Goal: Task Accomplishment & Management: Use online tool/utility

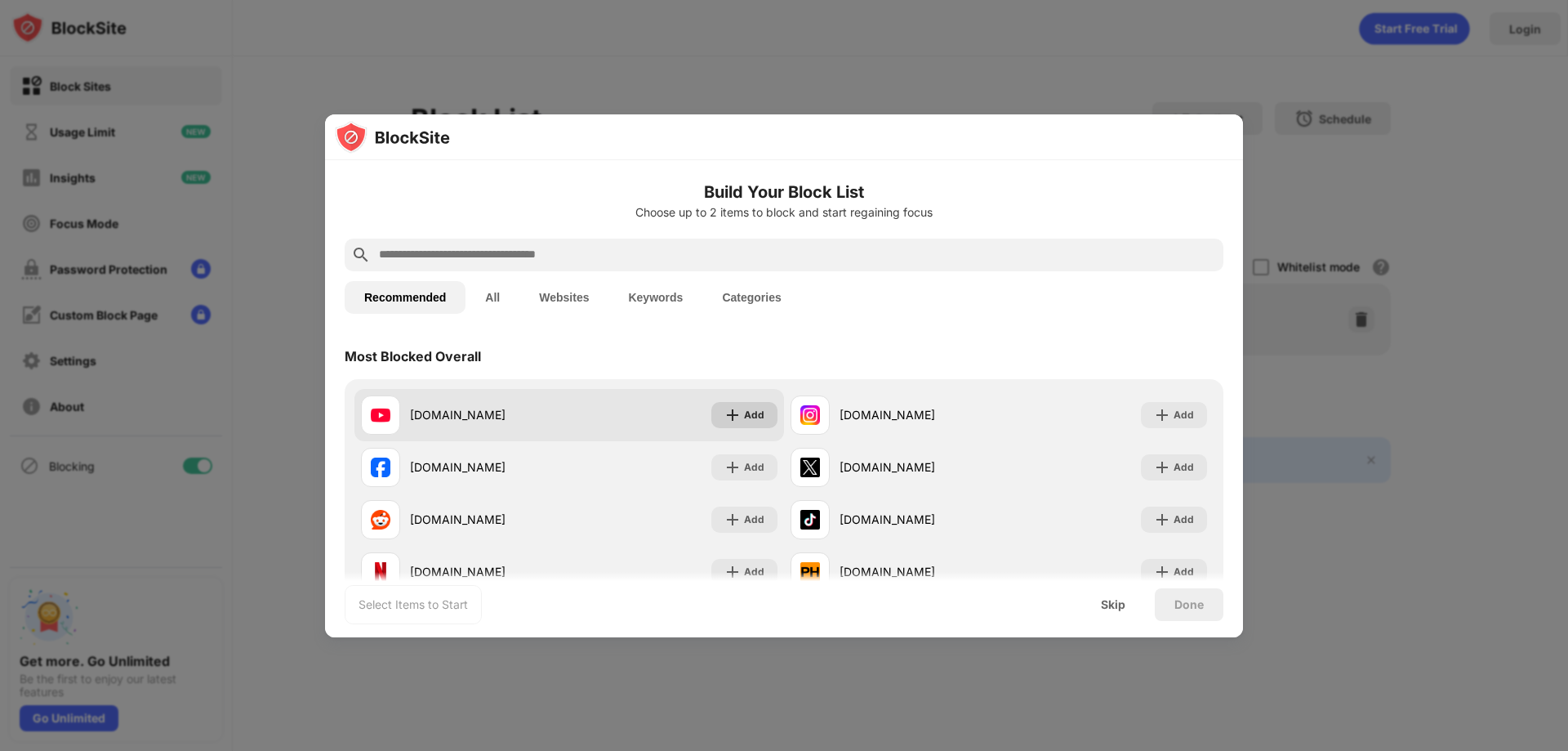
click at [744, 416] on div "Add" at bounding box center [754, 415] width 20 height 16
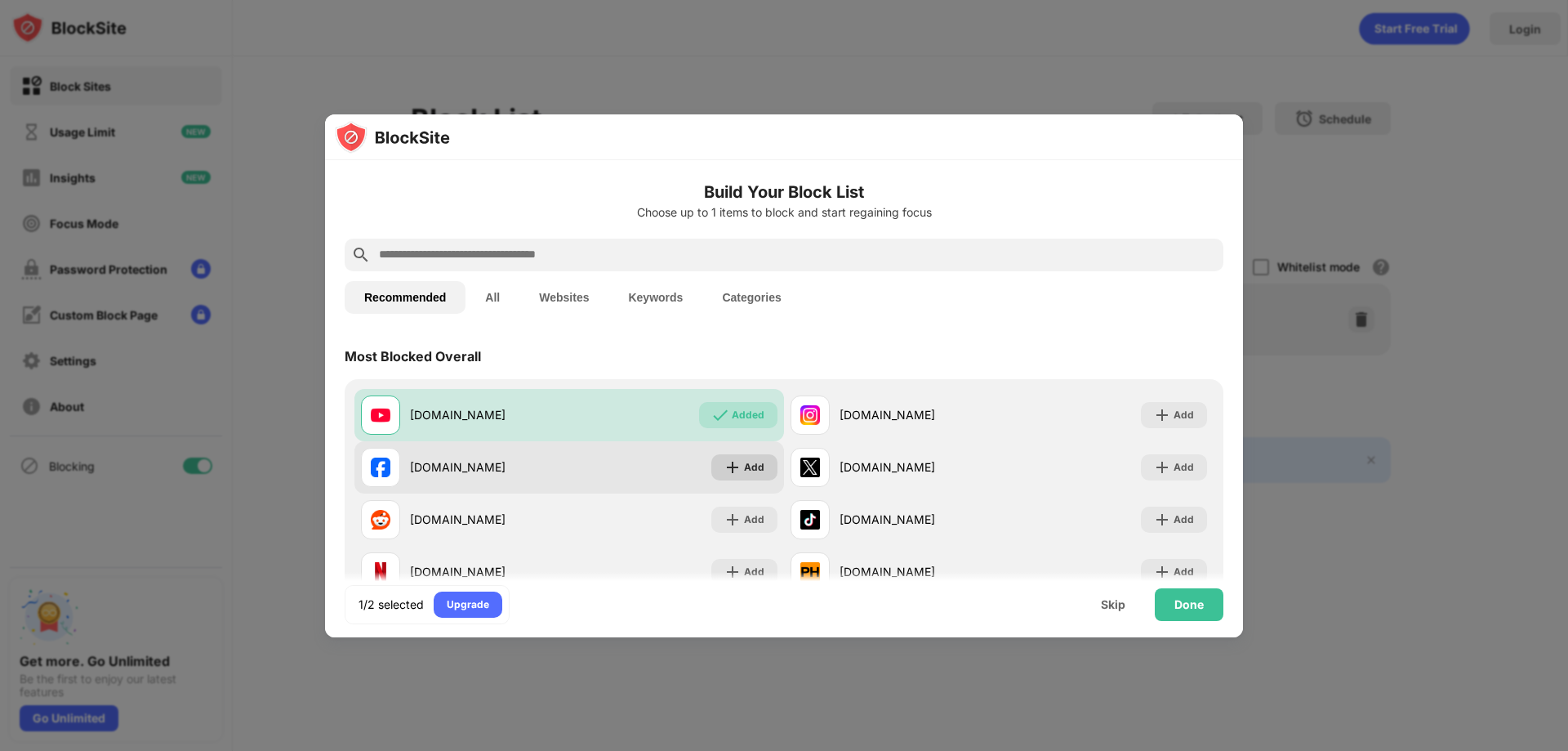
click at [744, 459] on div "Add" at bounding box center [754, 467] width 20 height 16
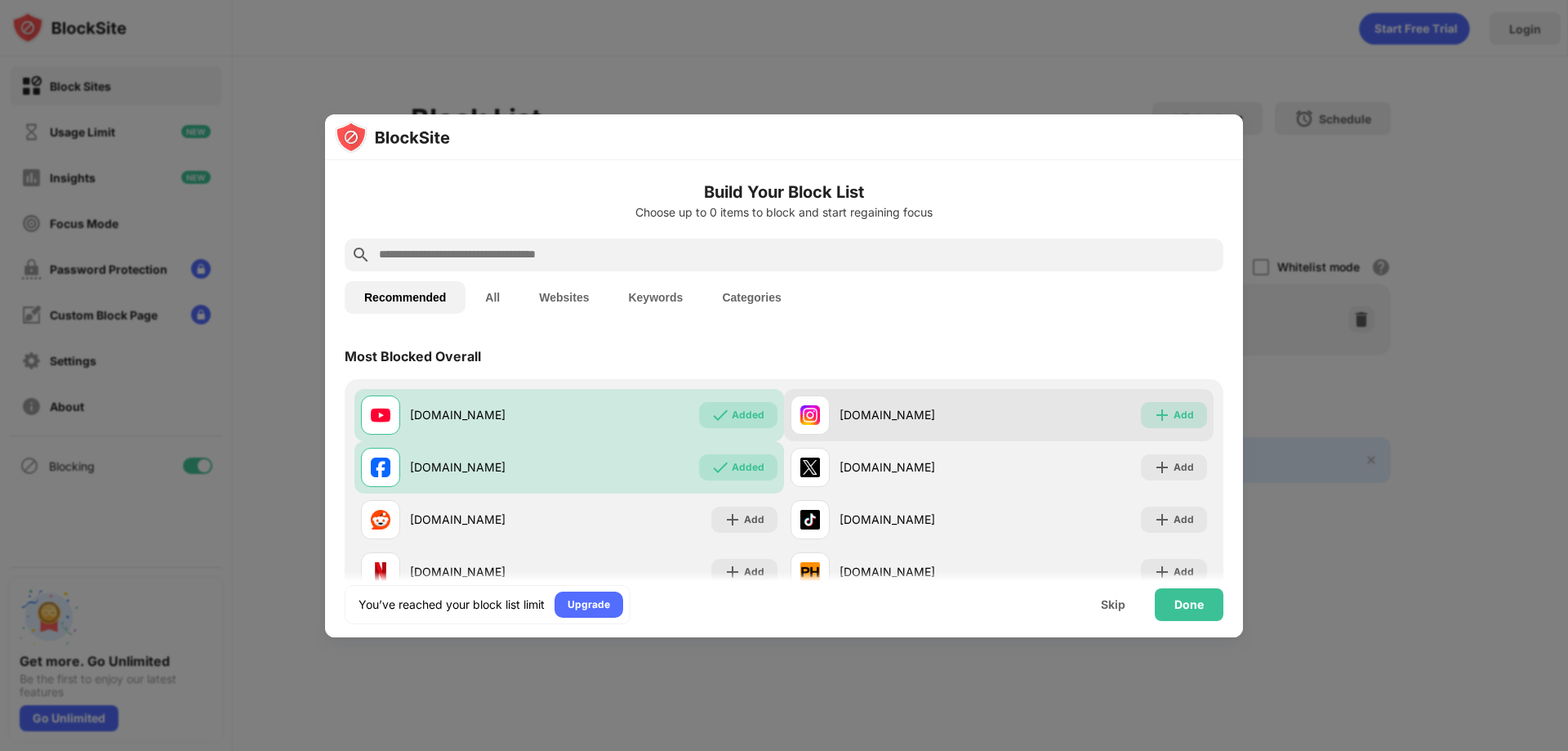
click at [1151, 411] on div "Add" at bounding box center [1174, 415] width 67 height 26
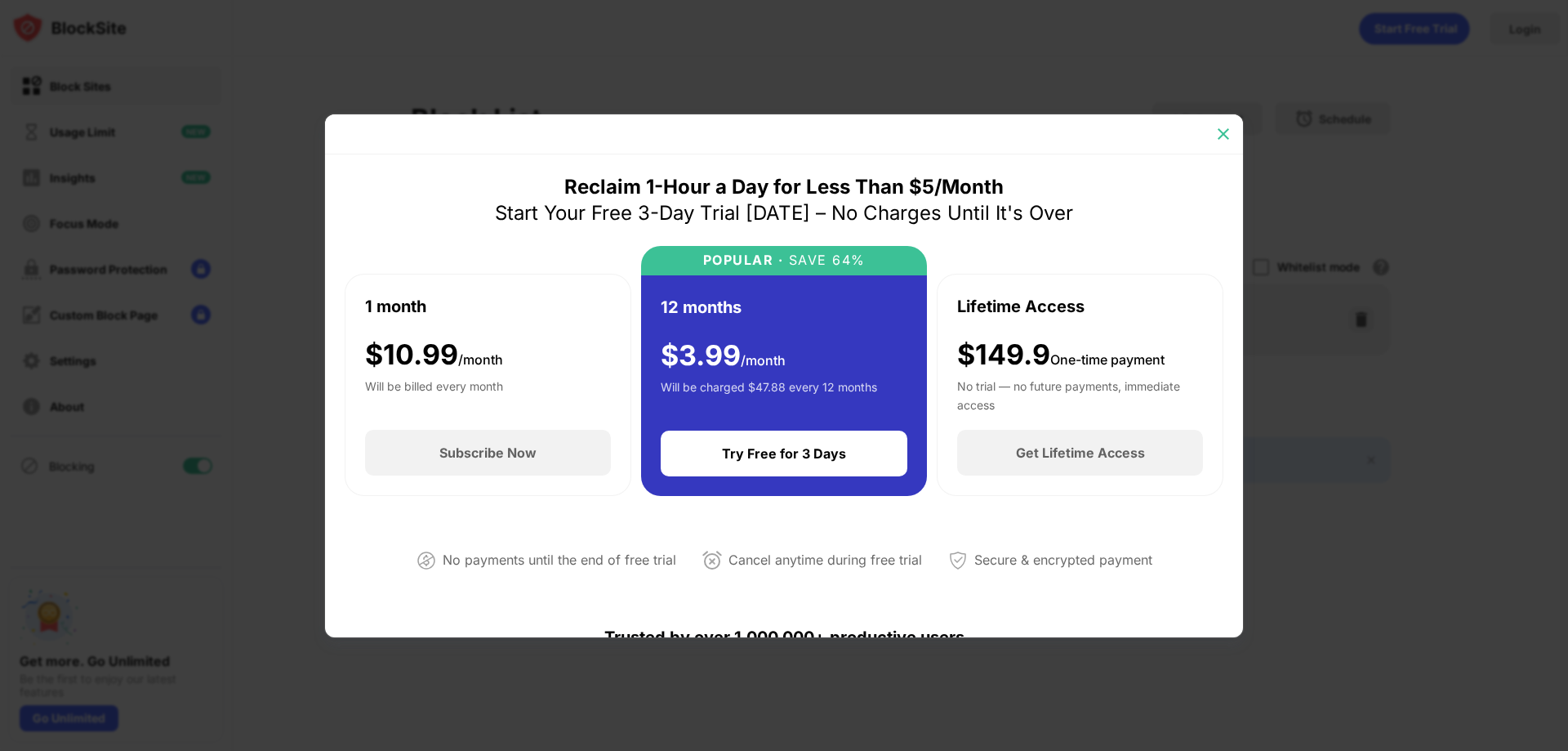
click at [1217, 130] on img at bounding box center [1223, 133] width 16 height 16
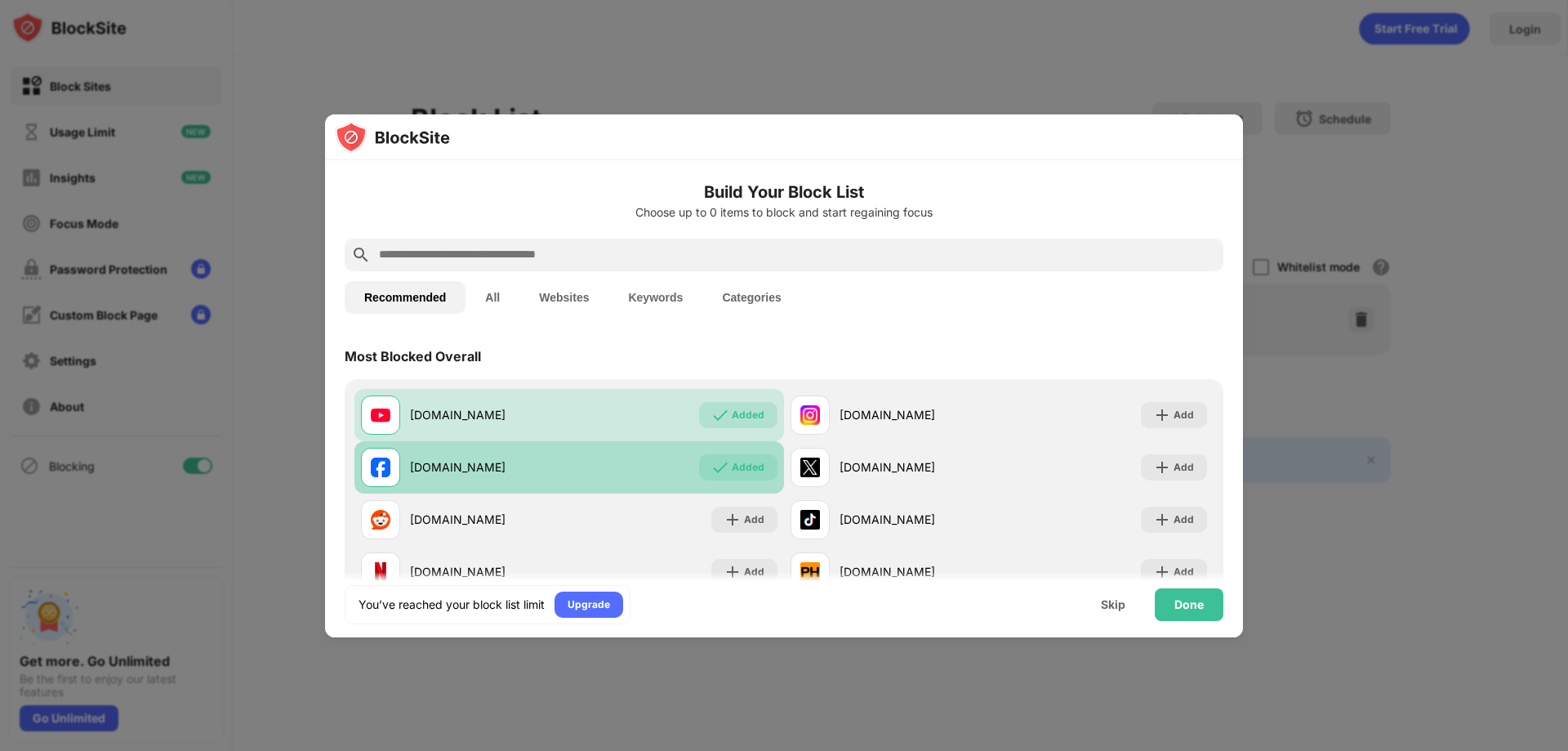
click at [754, 469] on div "Added" at bounding box center [747, 467] width 33 height 16
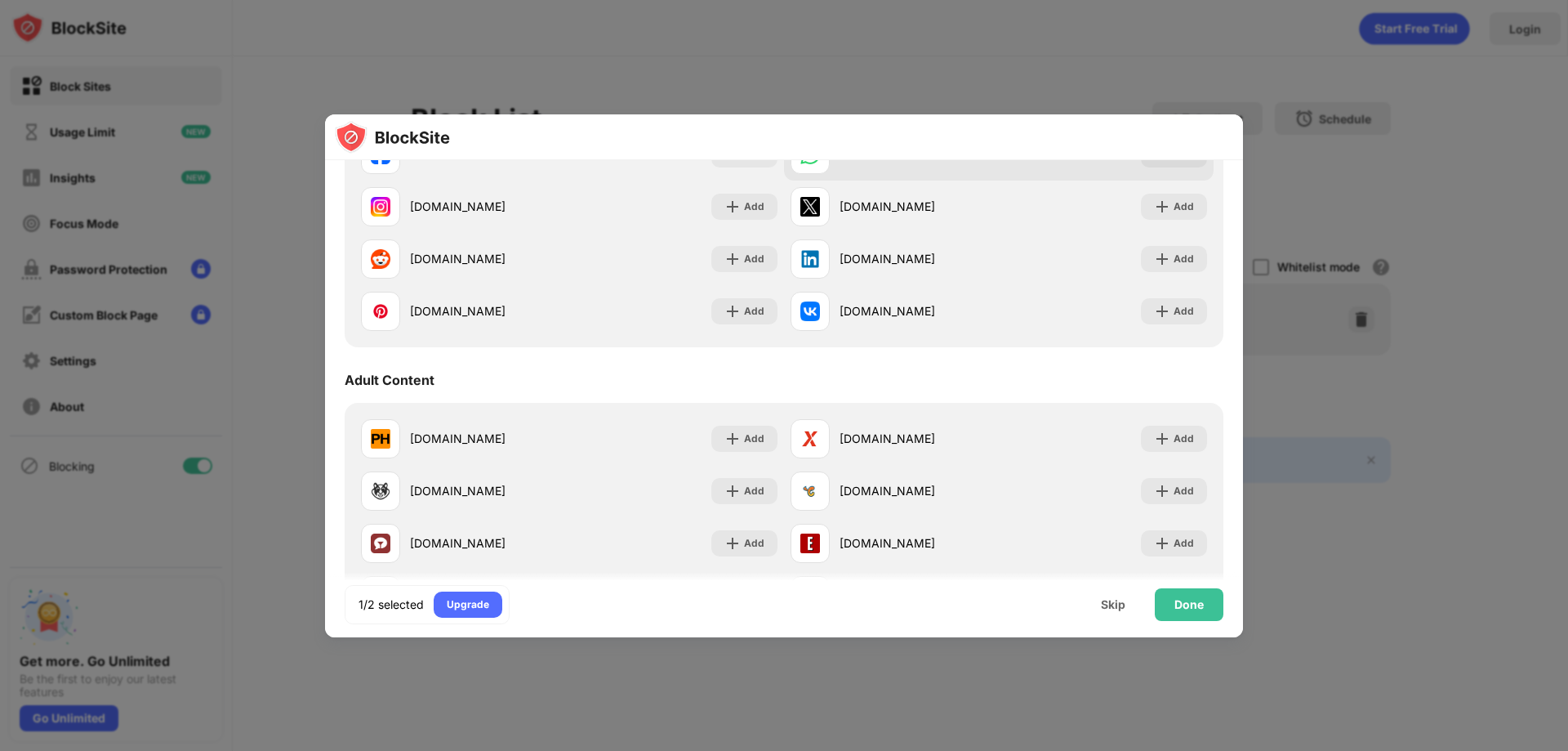
scroll to position [272, 0]
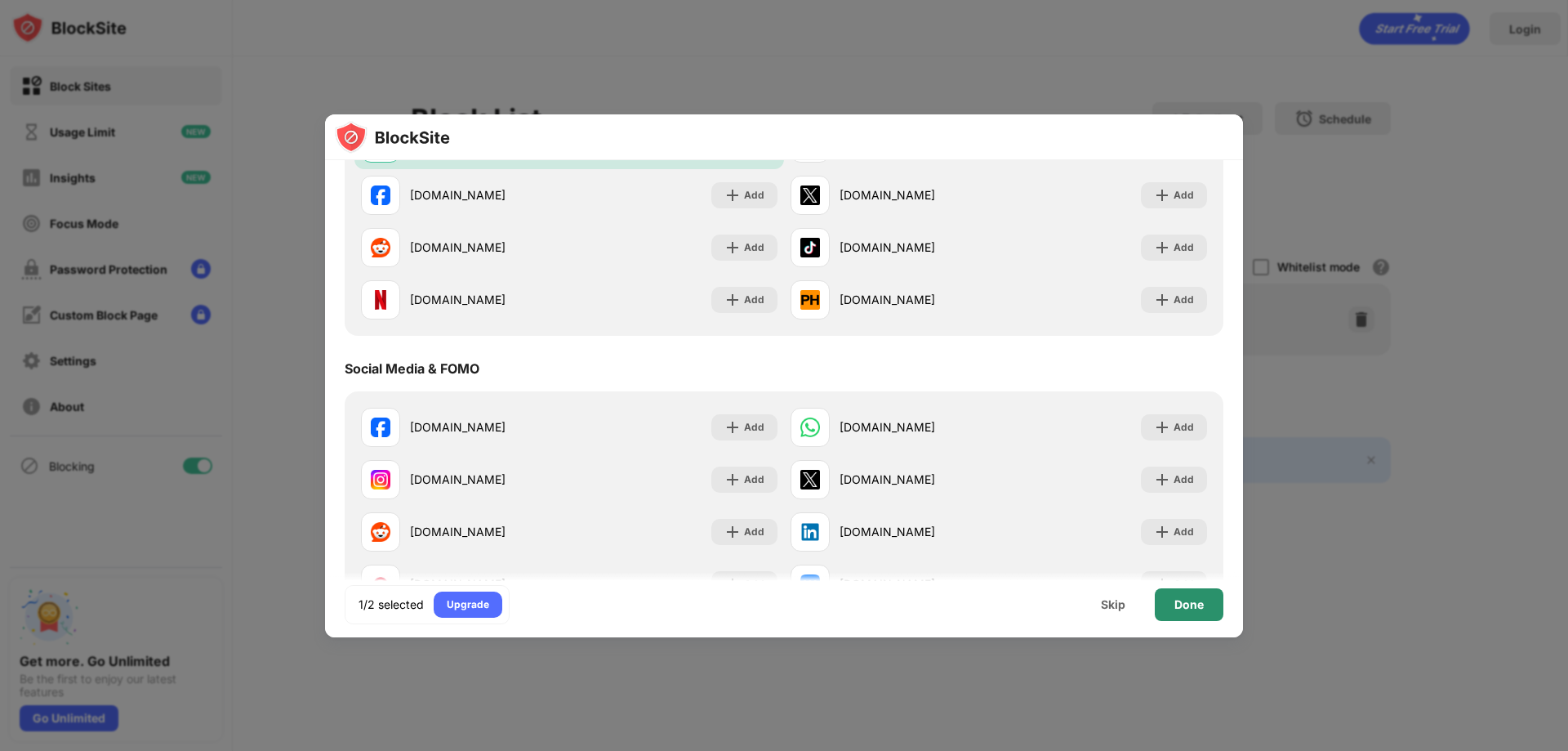
click at [1184, 611] on div "Done" at bounding box center [1189, 604] width 29 height 13
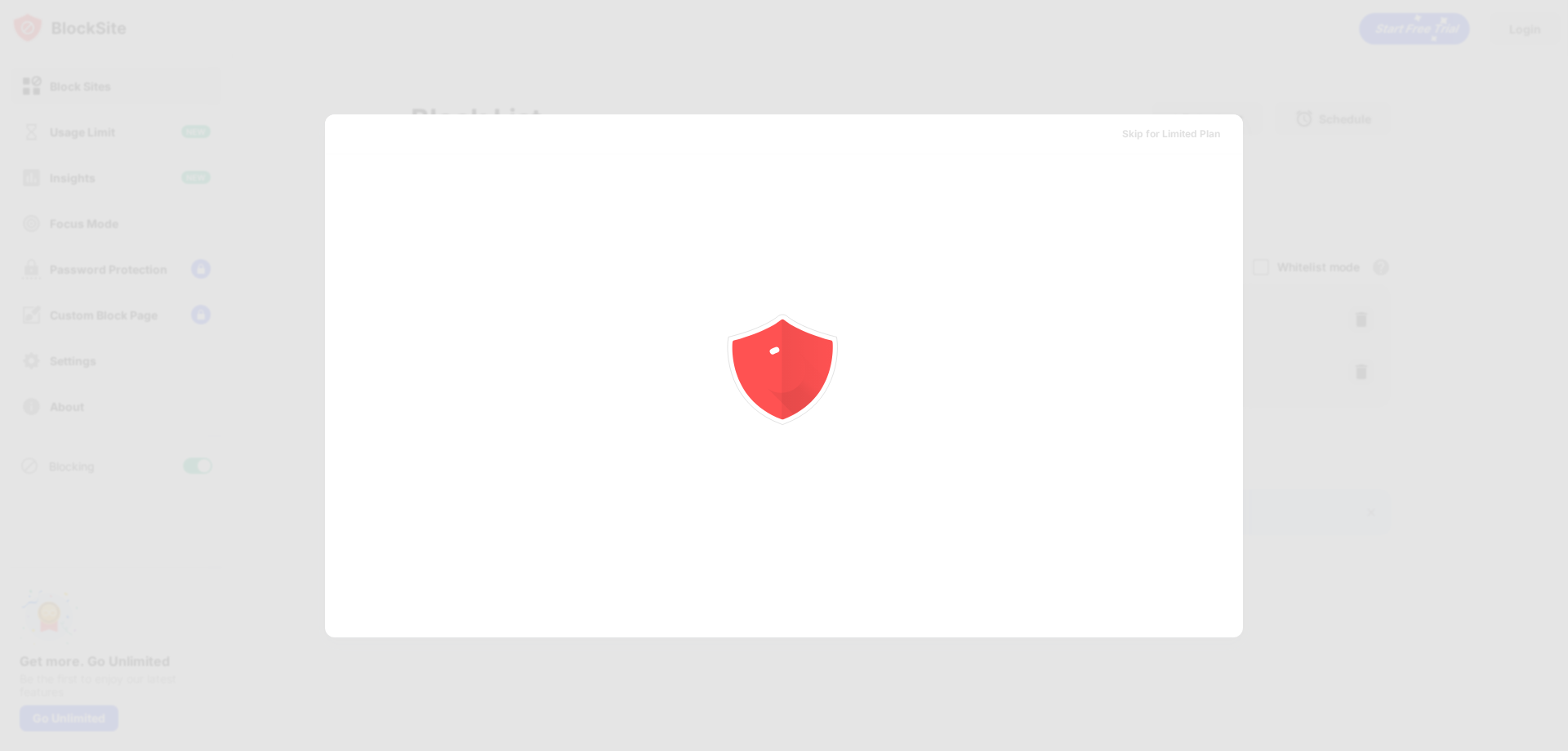
scroll to position [0, 0]
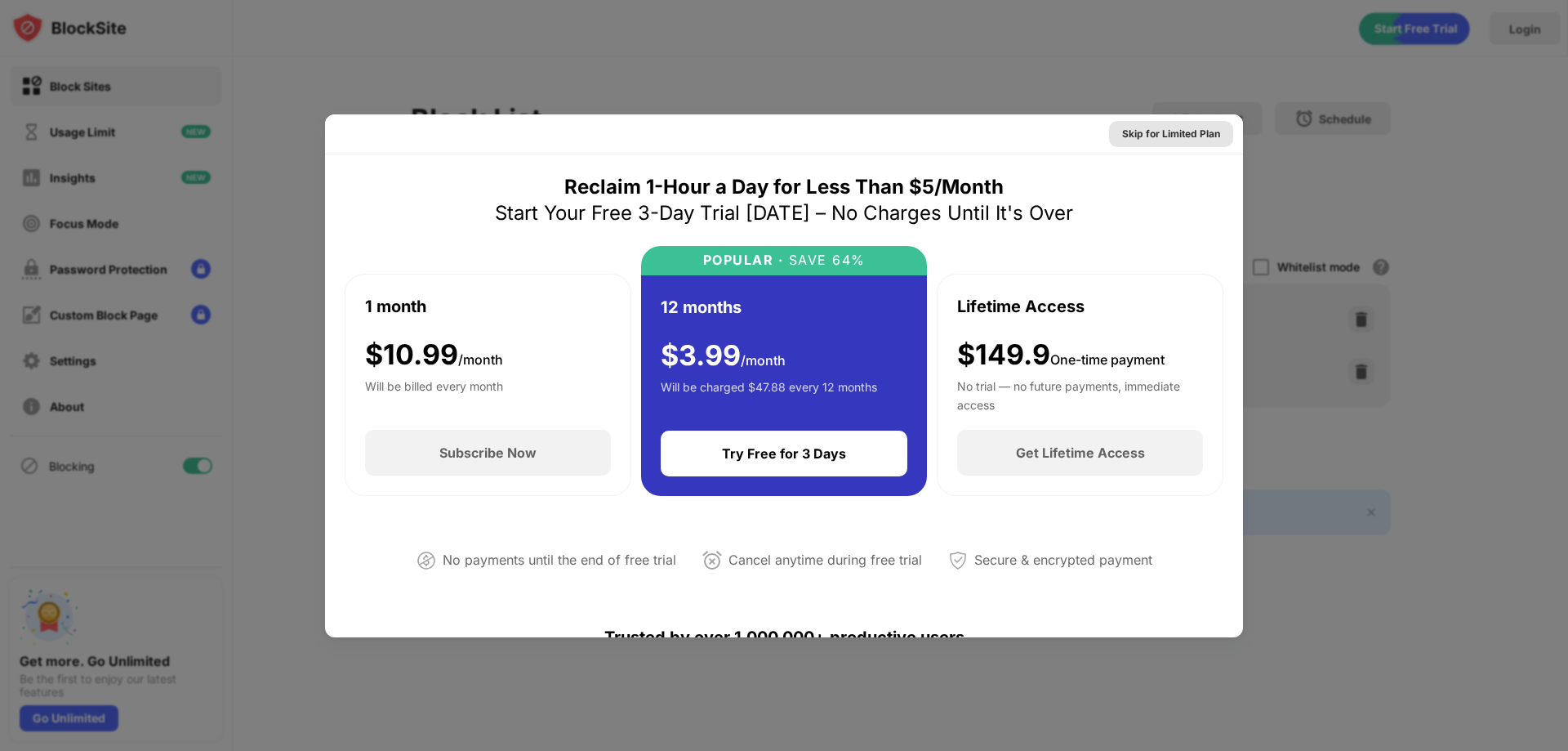
click at [1183, 136] on div "Skip for Limited Plan" at bounding box center [1171, 133] width 98 height 16
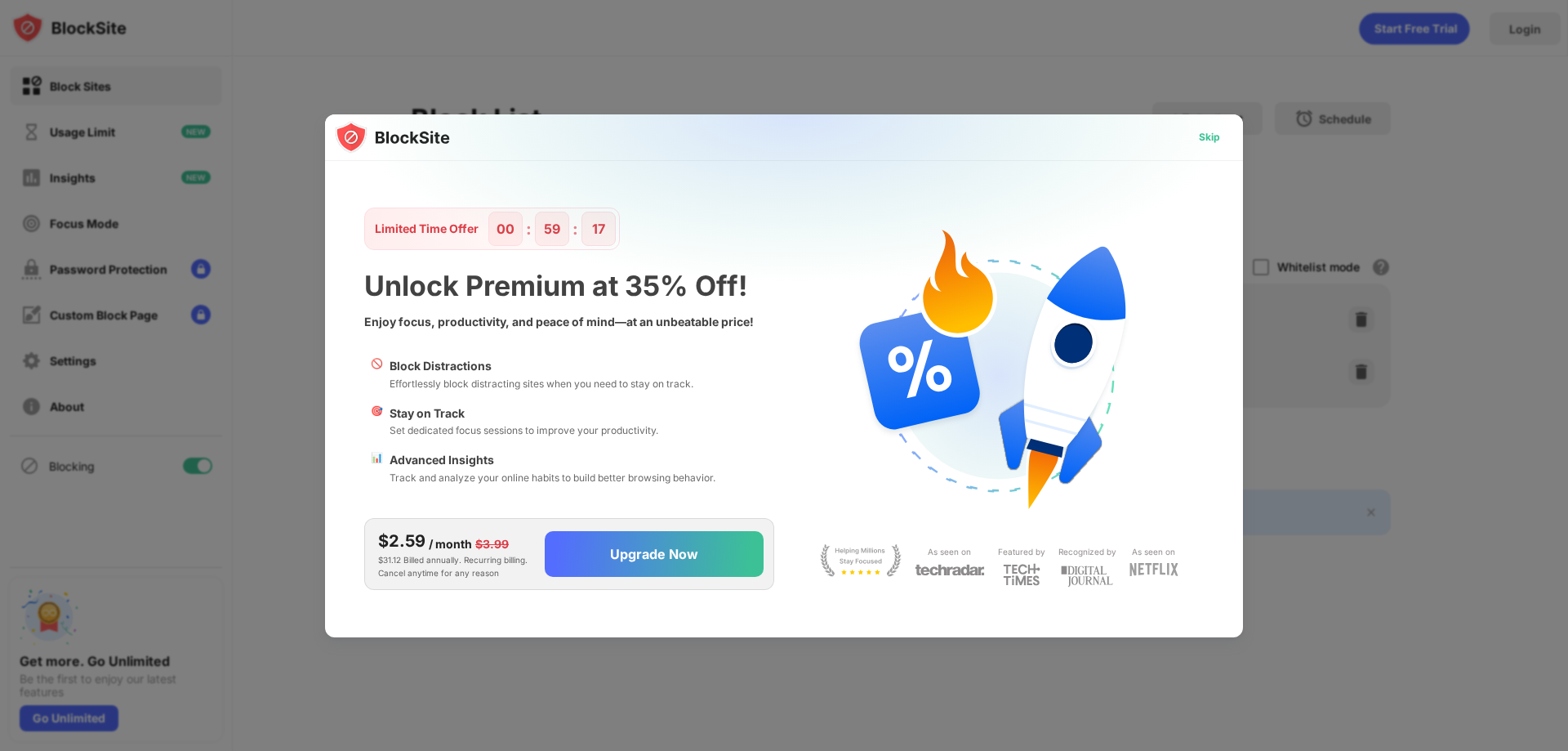
click at [1201, 130] on div "Skip" at bounding box center [1209, 137] width 21 height 16
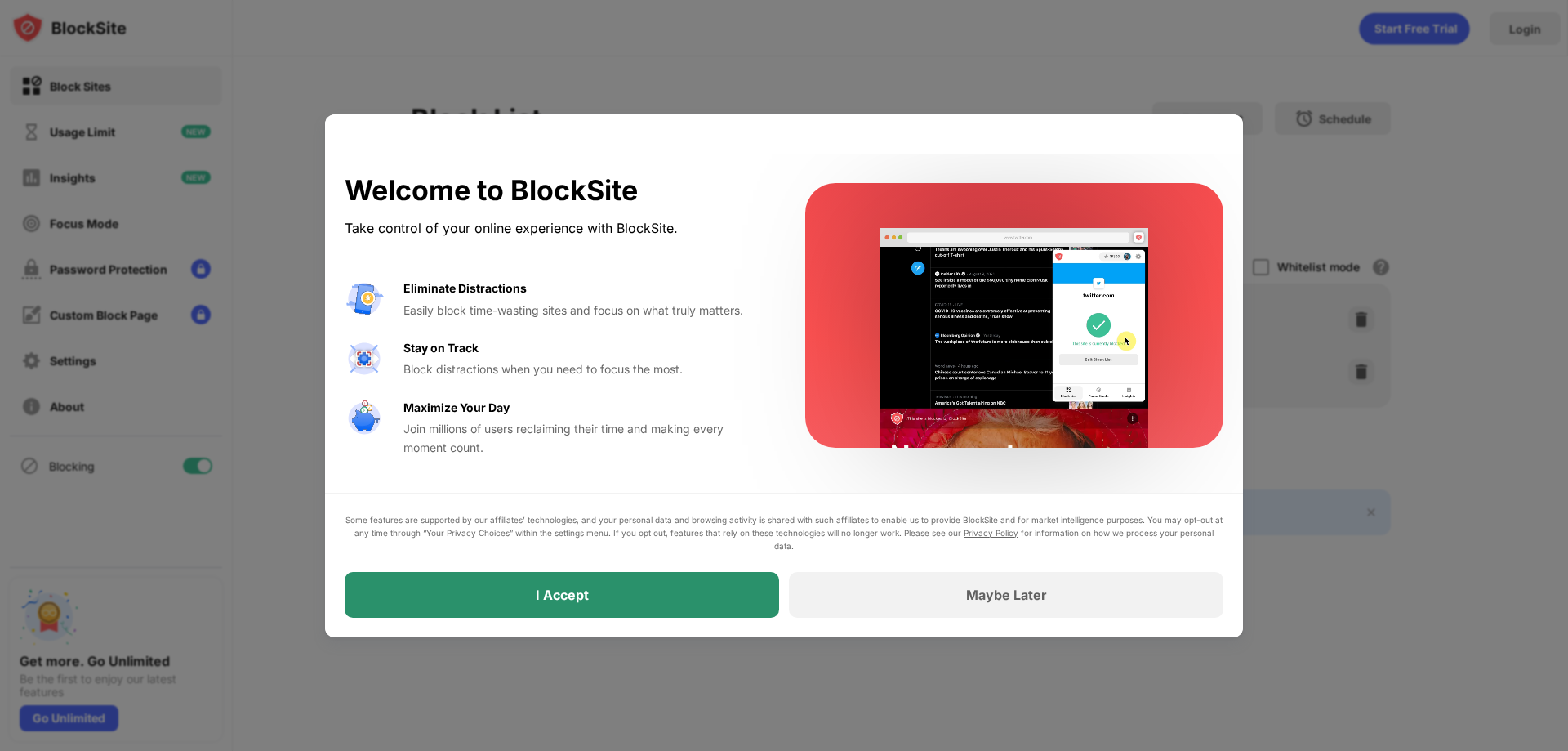
click at [725, 609] on div "I Accept" at bounding box center [562, 594] width 435 height 46
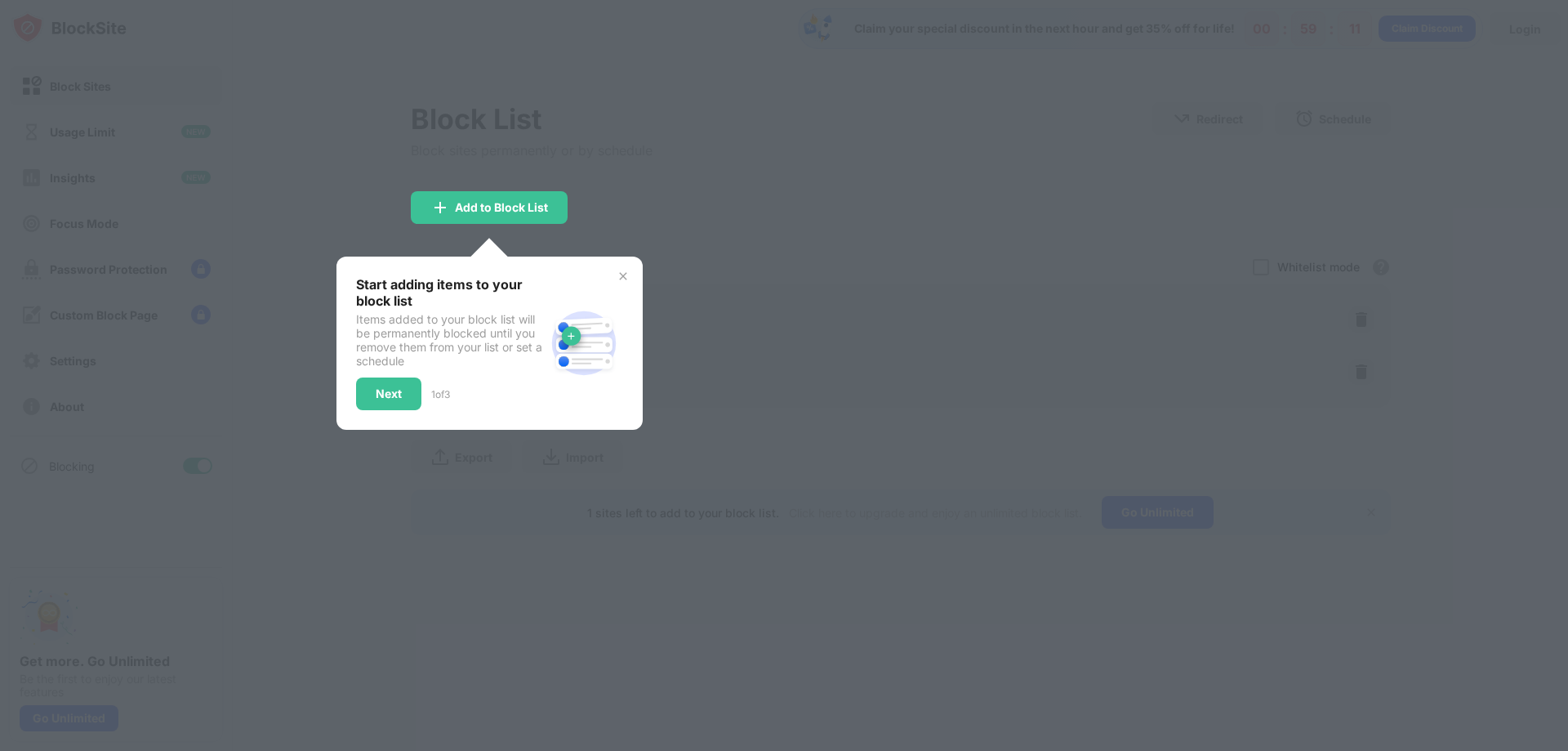
click at [629, 273] on img at bounding box center [623, 276] width 13 height 13
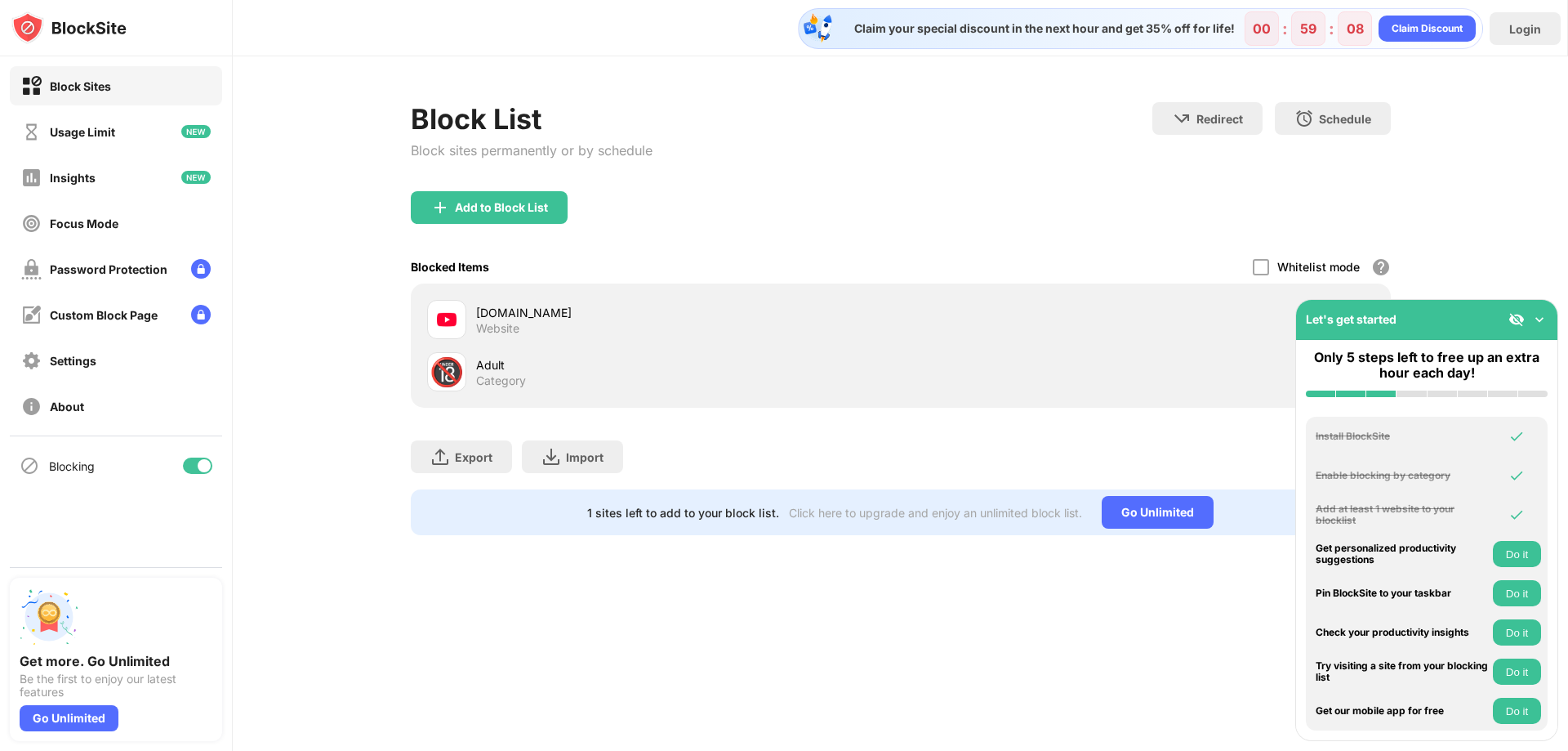
click at [752, 239] on div "Add to Block List" at bounding box center [900, 221] width 980 height 59
click at [1541, 317] on img at bounding box center [1539, 319] width 16 height 16
